Goal: Information Seeking & Learning: Learn about a topic

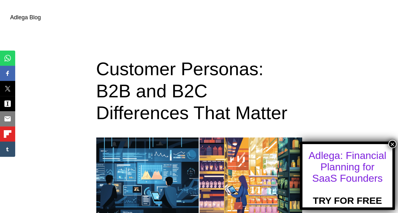
click at [394, 146] on button "×" at bounding box center [392, 144] width 8 height 8
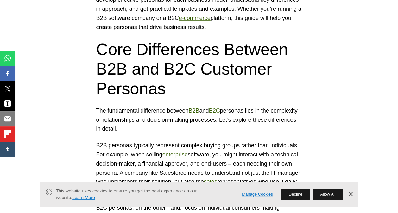
scroll to position [295, 0]
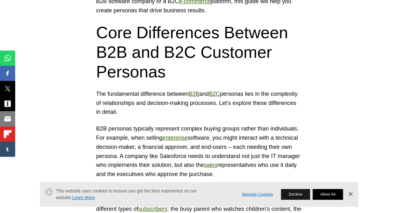
click at [330, 194] on button "Allow All" at bounding box center [327, 194] width 30 height 11
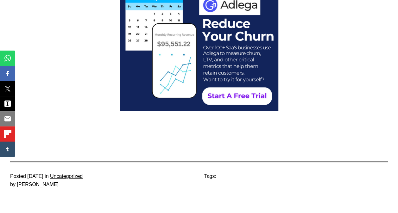
scroll to position [3609, 0]
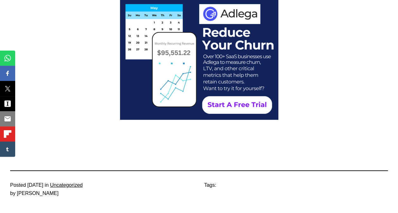
drag, startPoint x: 58, startPoint y: 193, endPoint x: 36, endPoint y: 193, distance: 21.2
click at [36, 193] on div "by [PERSON_NAME]" at bounding box center [102, 194] width 184 height 8
drag, startPoint x: 36, startPoint y: 193, endPoint x: 43, endPoint y: 193, distance: 6.6
copy p "Tsemirau"
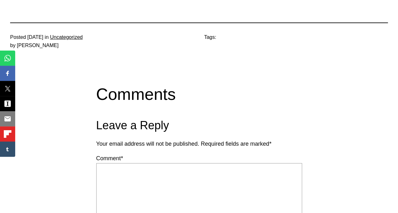
scroll to position [3749, 0]
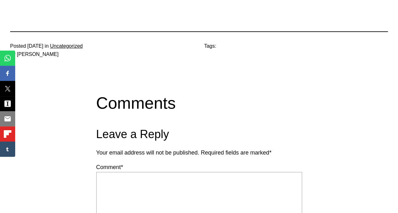
copy p "Tsemirau"
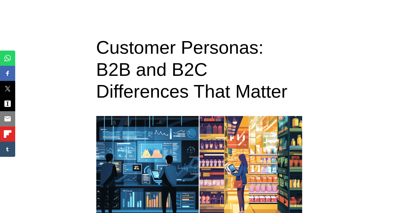
scroll to position [0, 0]
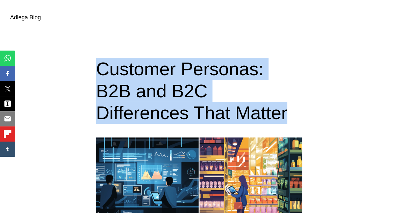
drag, startPoint x: 155, startPoint y: 113, endPoint x: 98, endPoint y: 74, distance: 69.3
click at [98, 74] on h1 "Customer Personas: B2B and B2C Differences That Matter" at bounding box center [199, 91] width 206 height 66
drag, startPoint x: 98, startPoint y: 74, endPoint x: 124, endPoint y: 78, distance: 26.2
copy h1 "Customer Personas: B2B and B2C Differences That Matter"
